Goal: Navigation & Orientation: Find specific page/section

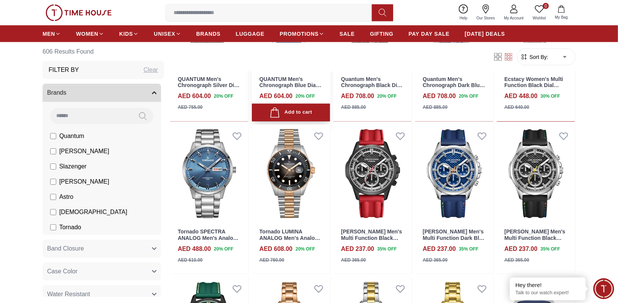
scroll to position [759, 0]
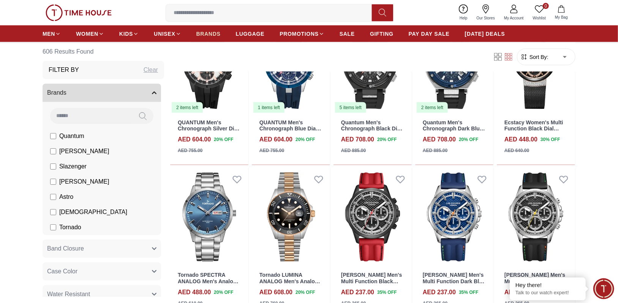
click at [207, 34] on span "BRANDS" at bounding box center [208, 34] width 24 height 8
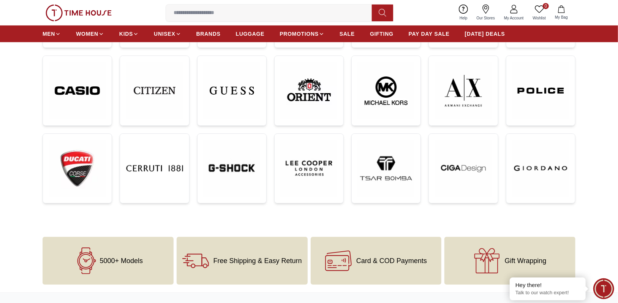
scroll to position [190, 0]
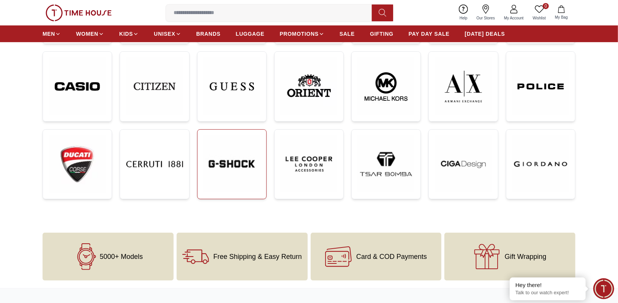
click at [227, 166] on img at bounding box center [231, 164] width 57 height 57
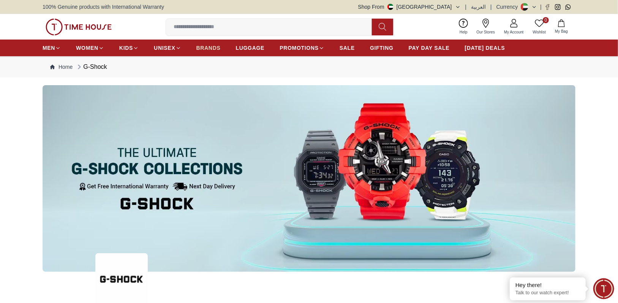
click at [210, 47] on span "BRANDS" at bounding box center [208, 48] width 24 height 8
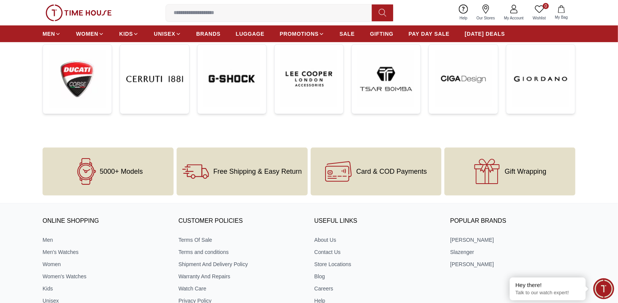
scroll to position [363, 0]
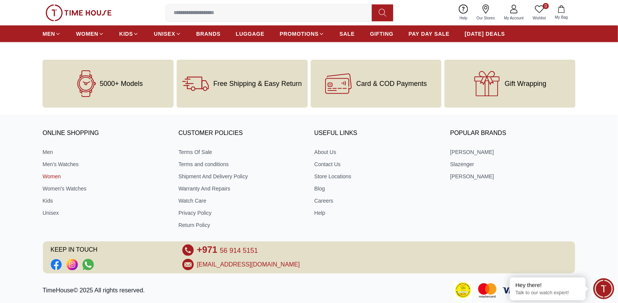
click at [52, 174] on link "Women" at bounding box center [105, 176] width 125 height 8
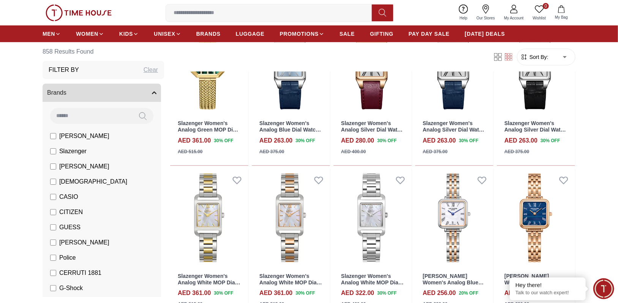
scroll to position [190, 0]
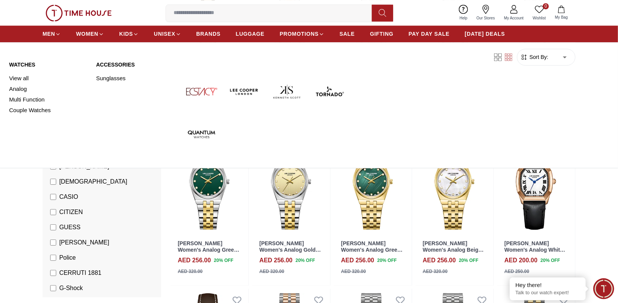
scroll to position [891, 0]
